Goal: Navigation & Orientation: Find specific page/section

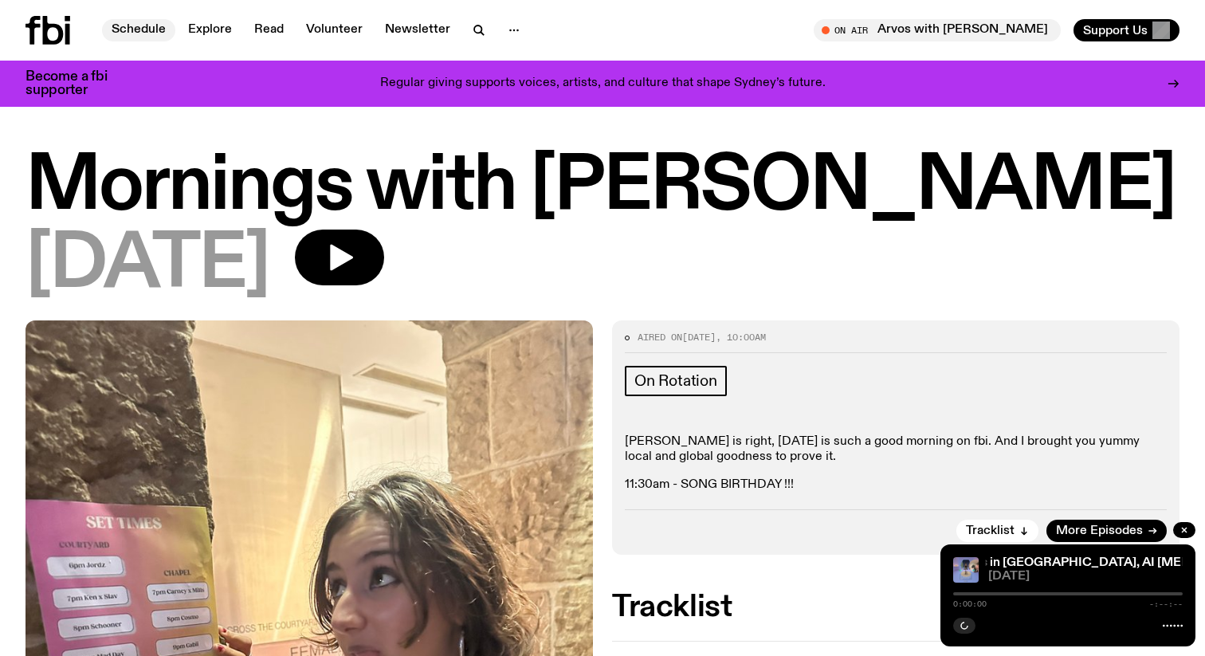
click at [150, 33] on link "Schedule" at bounding box center [138, 30] width 73 height 22
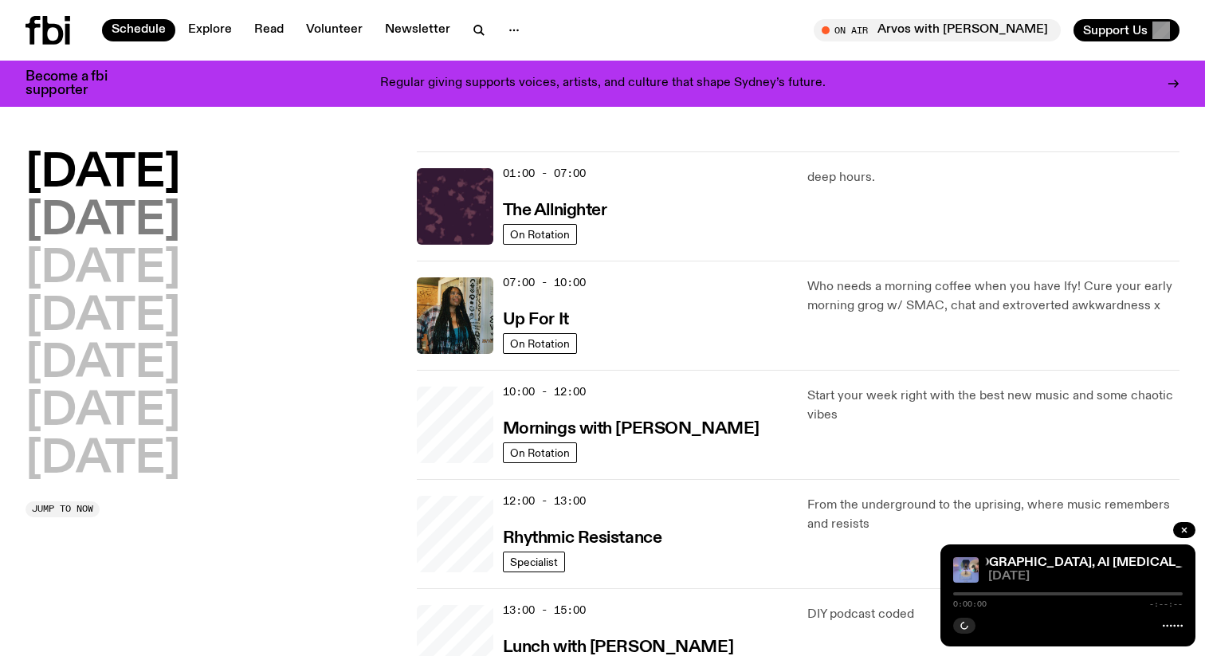
click at [161, 232] on h2 "[DATE]" at bounding box center [102, 221] width 155 height 45
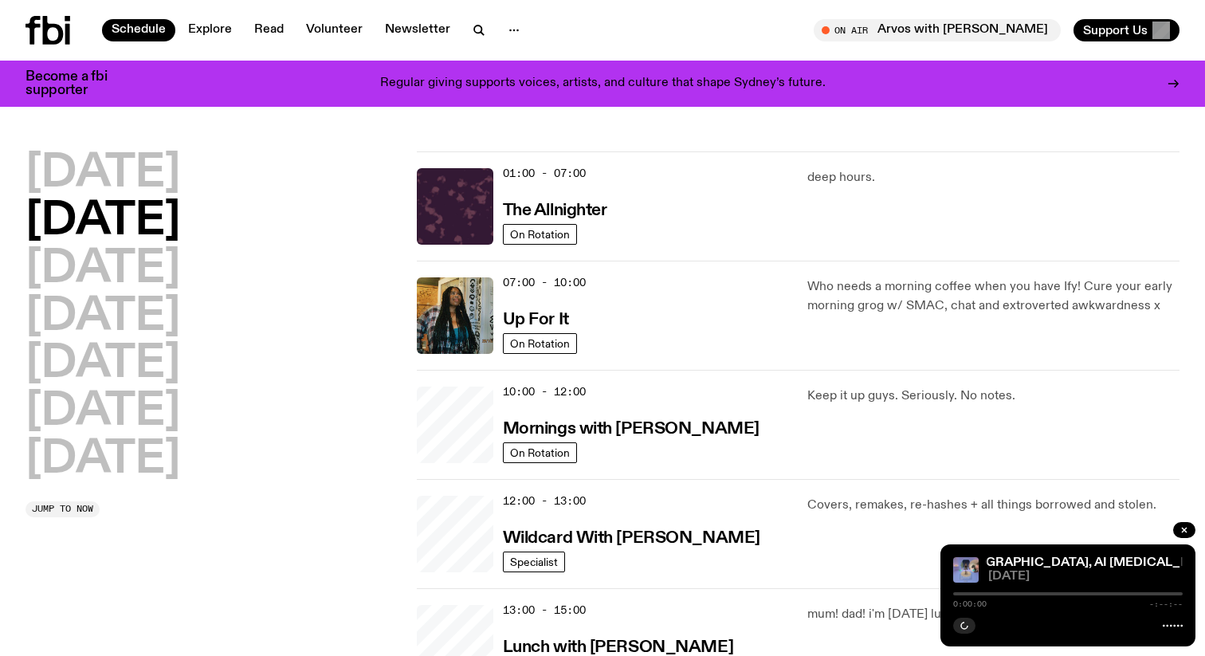
scroll to position [45, 0]
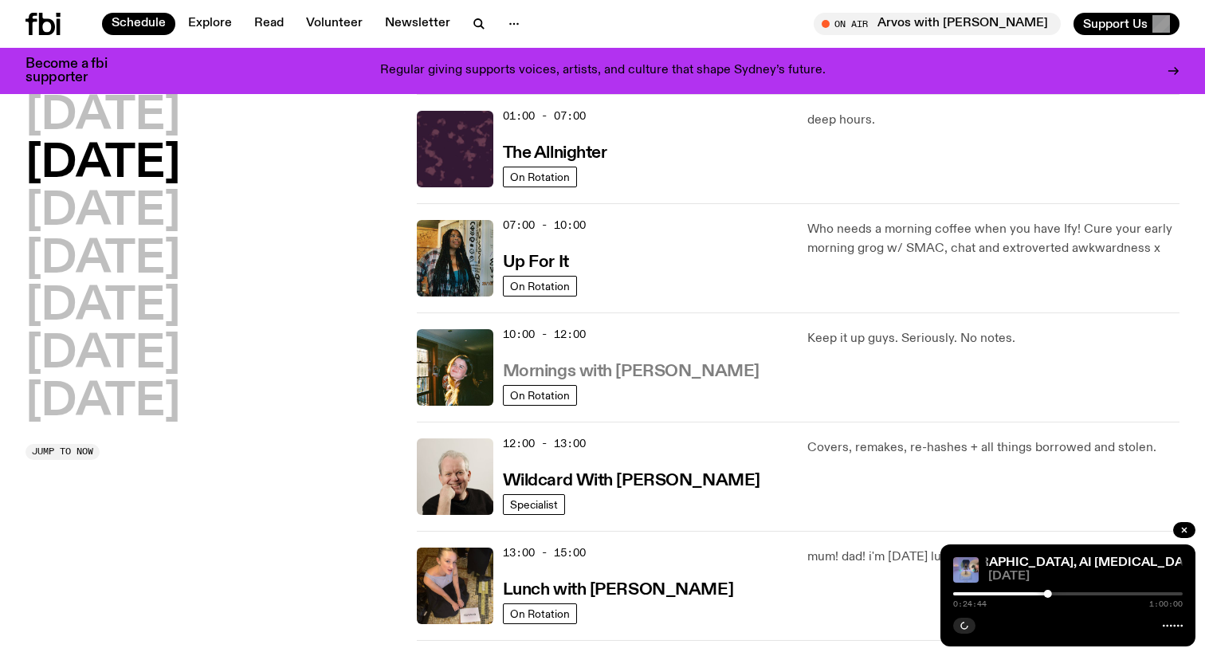
click at [597, 370] on h3 "Mornings with [PERSON_NAME]" at bounding box center [631, 371] width 257 height 17
